Goal: Task Accomplishment & Management: Manage account settings

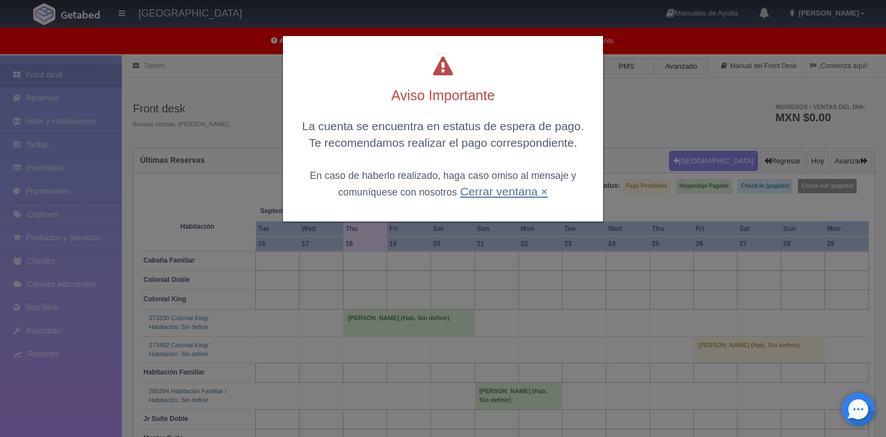
click at [522, 191] on link "Cerrar ventana ×" at bounding box center [503, 191] width 87 height 13
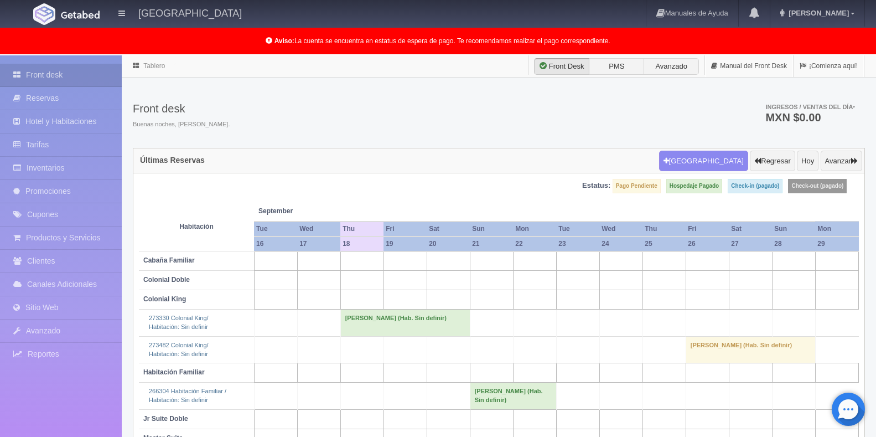
click at [406, 319] on td "[PERSON_NAME] (Hab. Sin definir)" at bounding box center [405, 322] width 130 height 27
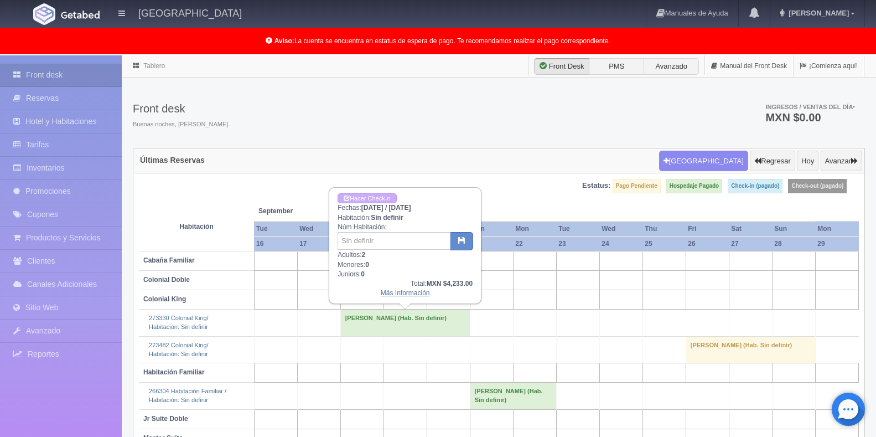
click at [413, 292] on link "Más Información" at bounding box center [405, 293] width 49 height 8
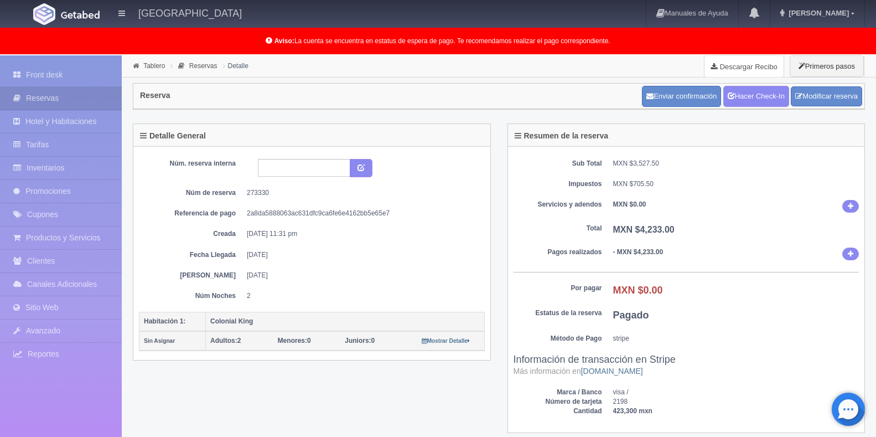
click at [725, 61] on link "Descargar Recibo" at bounding box center [744, 66] width 79 height 22
